Goal: Information Seeking & Learning: Learn about a topic

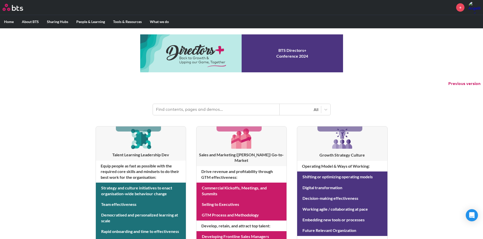
click at [184, 109] on input "text" at bounding box center [216, 109] width 127 height 11
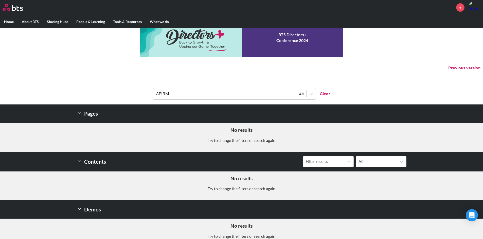
scroll to position [24, 0]
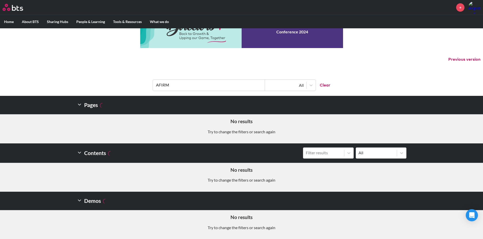
drag, startPoint x: 163, startPoint y: 84, endPoint x: 140, endPoint y: 84, distance: 22.6
click at [140, 84] on header "AFIRM All Clear" at bounding box center [241, 83] width 483 height 26
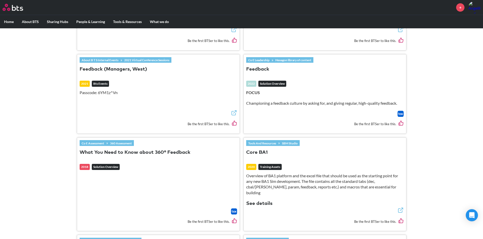
scroll to position [455, 0]
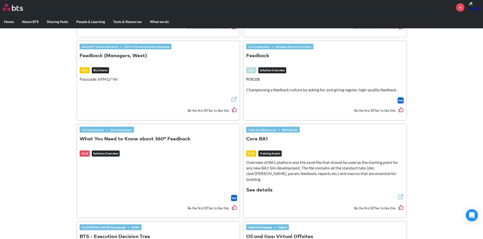
click at [258, 57] on button "Feedback" at bounding box center [257, 56] width 23 height 7
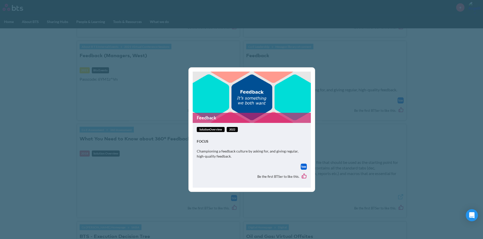
click at [303, 168] on img at bounding box center [304, 167] width 6 height 6
click at [381, 75] on div "Feedback solutionOverview 2022 FOCUS Championing a feedback culture by asking f…" at bounding box center [241, 119] width 483 height 239
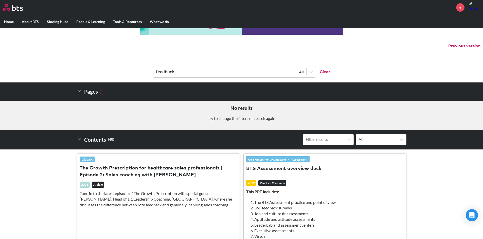
scroll to position [0, 0]
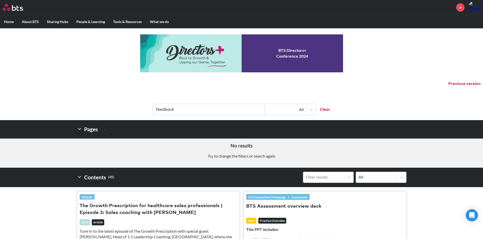
drag, startPoint x: 186, startPoint y: 108, endPoint x: 149, endPoint y: 108, distance: 36.2
click at [149, 108] on header "feedback All Clear" at bounding box center [241, 107] width 483 height 26
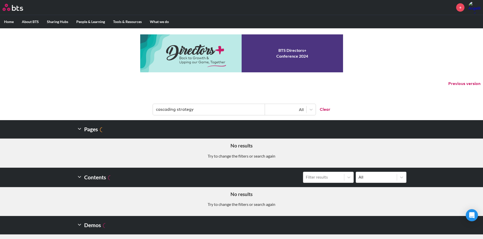
drag, startPoint x: 205, startPoint y: 109, endPoint x: 86, endPoint y: 104, distance: 119.4
click at [86, 104] on header "cascading strategy All Clear" at bounding box center [241, 107] width 483 height 26
type input "strategy"
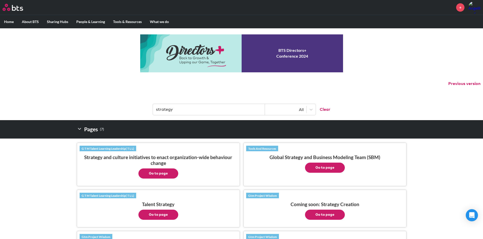
drag, startPoint x: 195, startPoint y: 113, endPoint x: 143, endPoint y: 108, distance: 52.4
click at [143, 108] on header "strategy All Clear" at bounding box center [241, 107] width 483 height 26
